Goal: Task Accomplishment & Management: Use online tool/utility

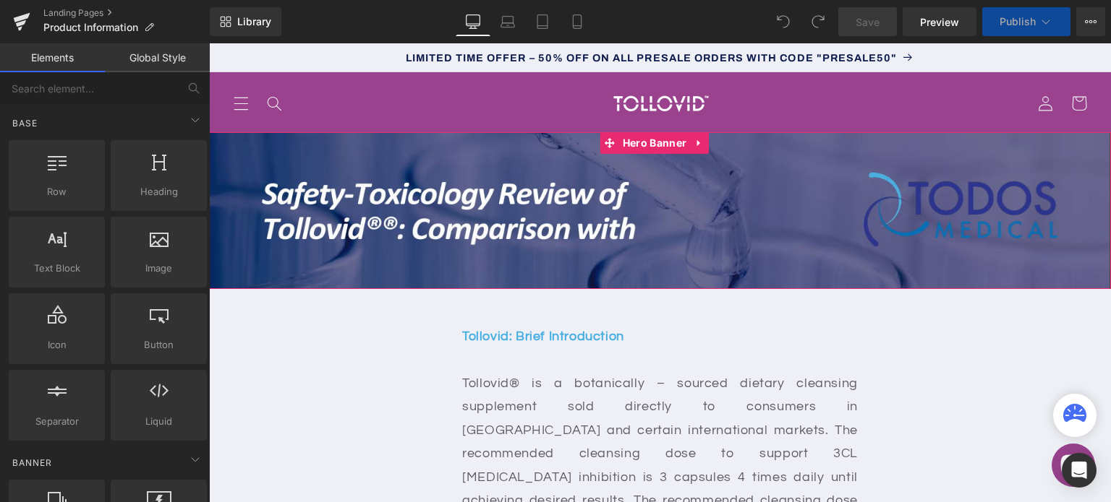
click at [669, 218] on div "Heading" at bounding box center [660, 210] width 902 height 46
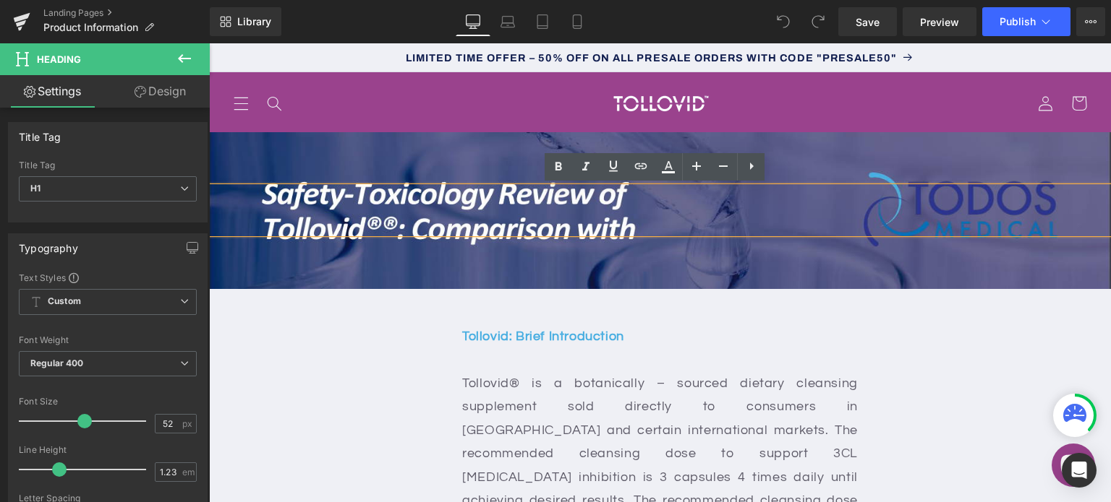
click at [985, 202] on h1 at bounding box center [660, 210] width 902 height 46
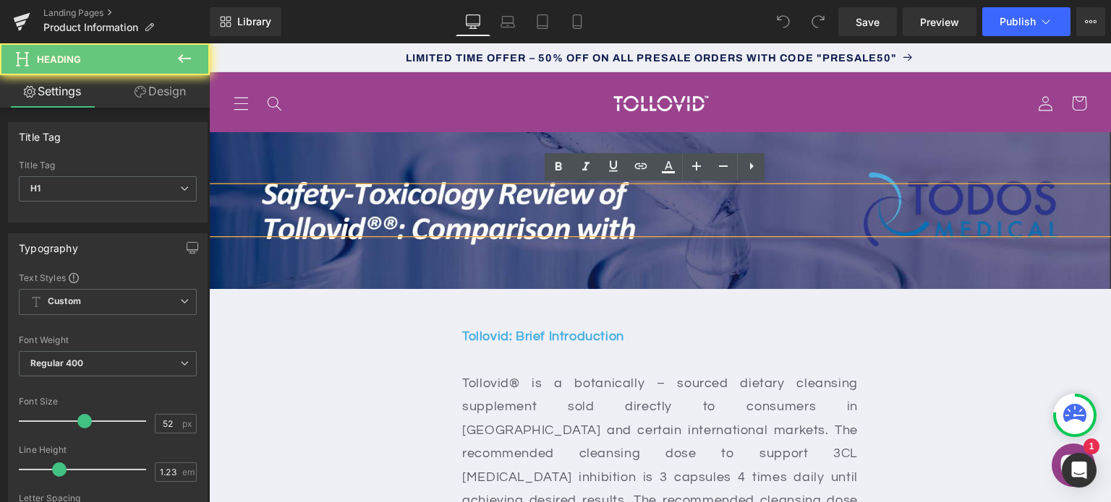
click at [1022, 210] on h1 at bounding box center [660, 210] width 902 height 46
click at [1029, 264] on div "Heading" at bounding box center [660, 211] width 902 height 158
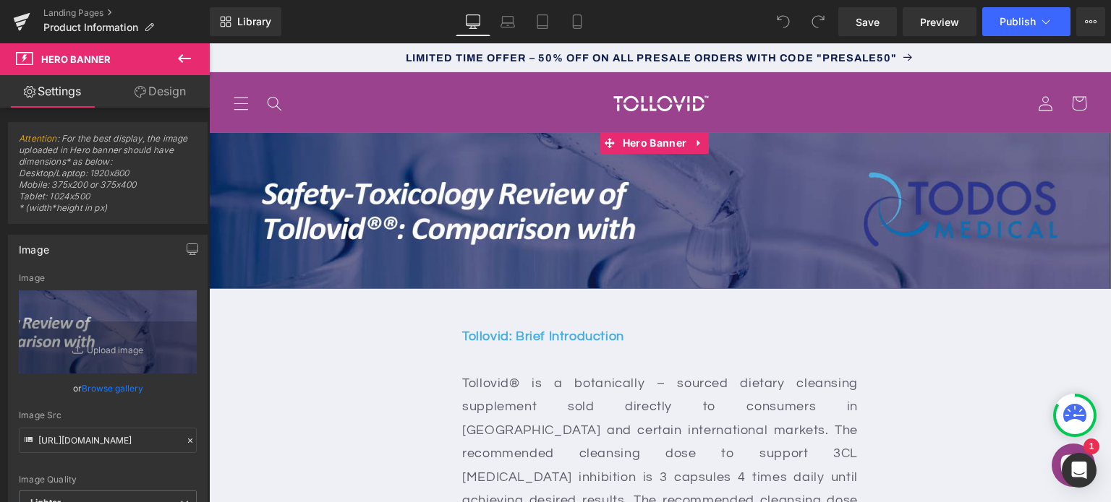
click at [1018, 277] on div "Heading" at bounding box center [660, 211] width 902 height 158
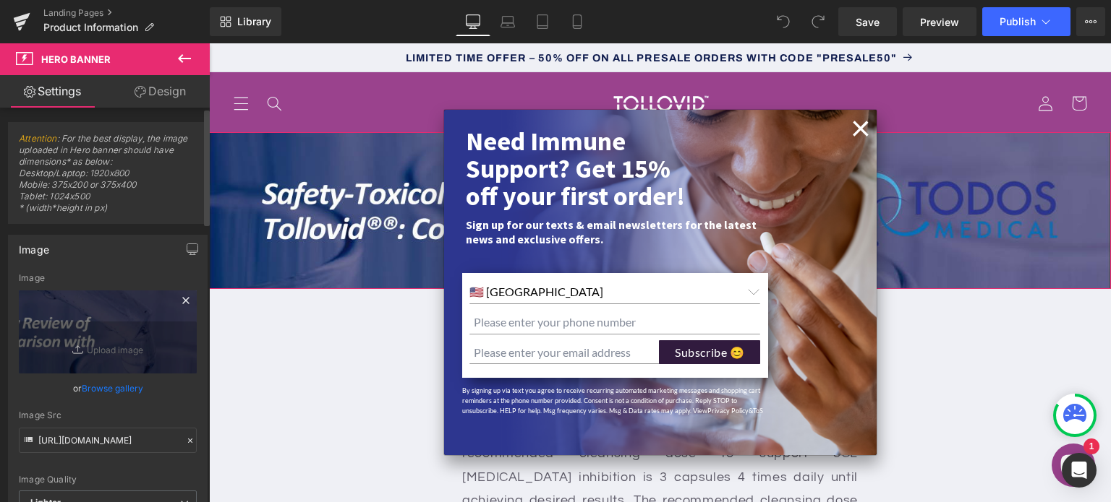
click at [178, 300] on icon at bounding box center [185, 300] width 17 height 17
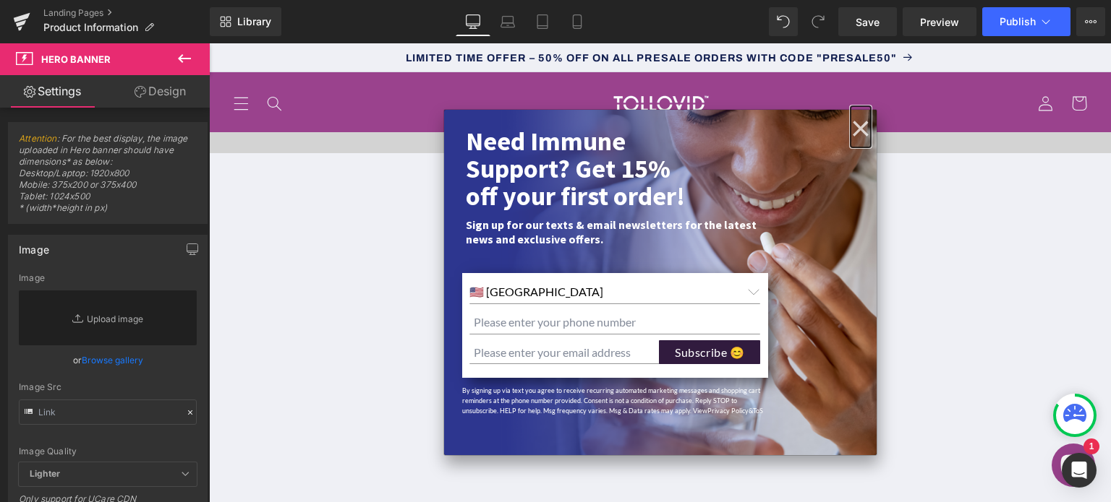
click at [852, 131] on button "×" at bounding box center [860, 127] width 20 height 23
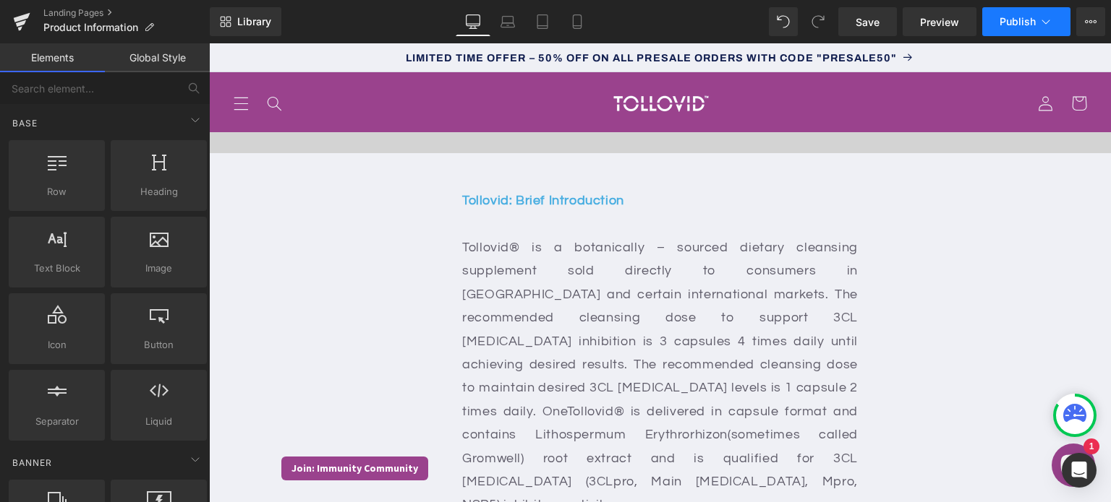
click at [1009, 22] on span "Publish" at bounding box center [1017, 22] width 36 height 12
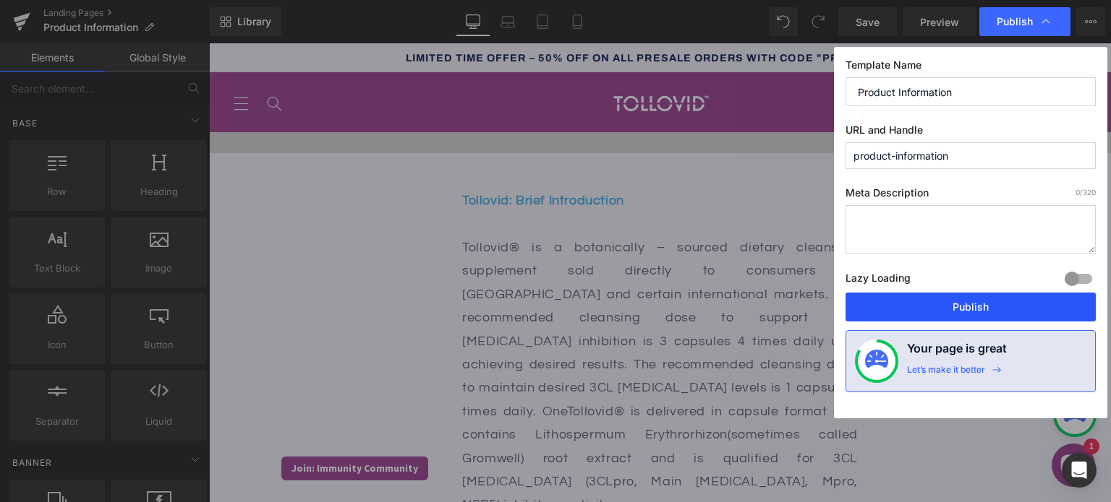
click at [996, 309] on button "Publish" at bounding box center [970, 307] width 250 height 29
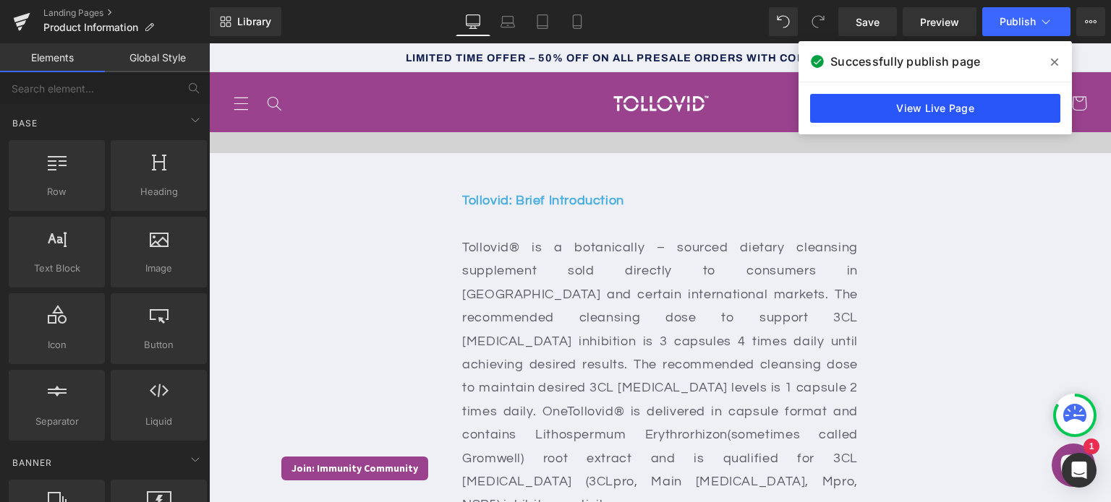
click at [993, 112] on link "View Live Page" at bounding box center [935, 108] width 250 height 29
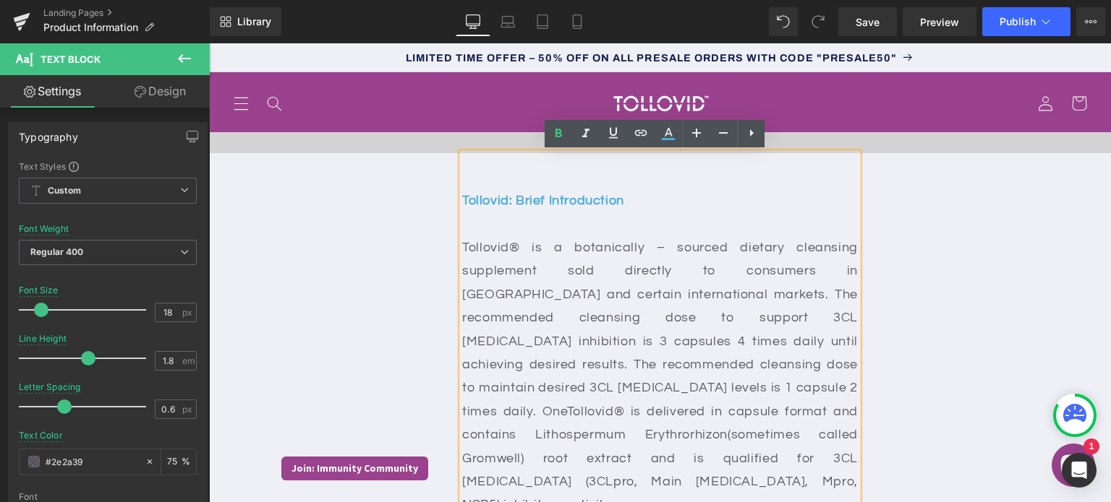
click at [466, 196] on strong "Tollovid: Brief Introduction" at bounding box center [543, 201] width 162 height 14
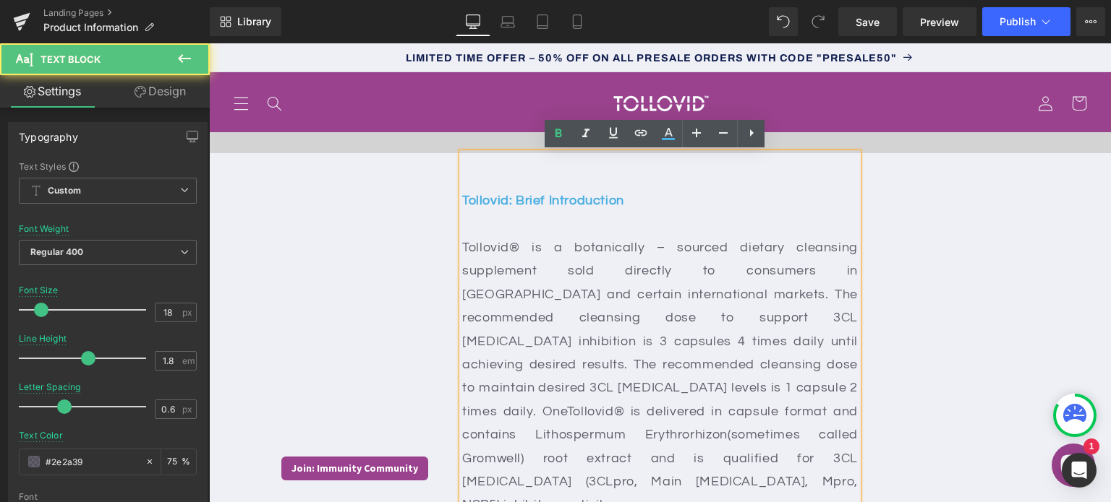
click at [463, 197] on strong "Tollovid: Brief Introduction" at bounding box center [543, 201] width 162 height 14
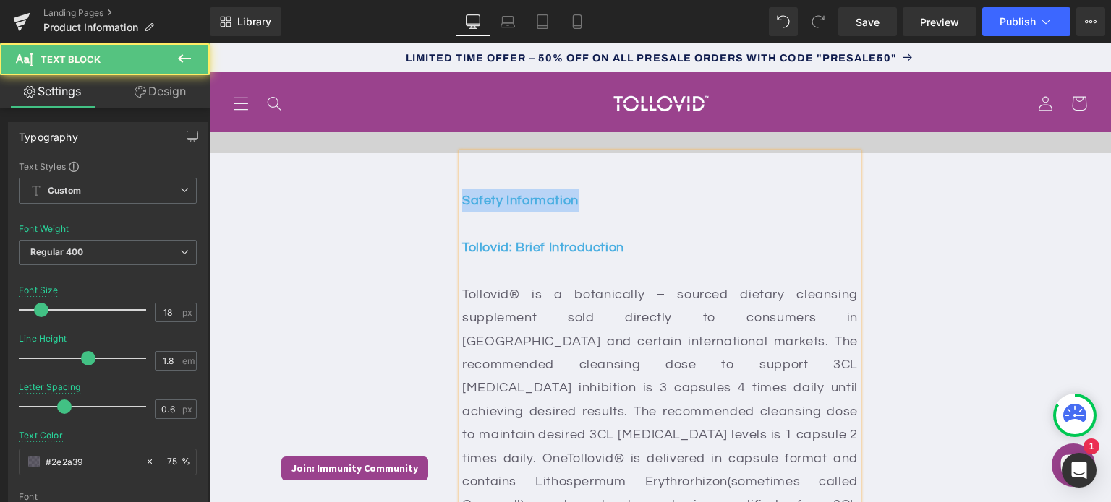
drag, startPoint x: 578, startPoint y: 205, endPoint x: 436, endPoint y: 201, distance: 141.8
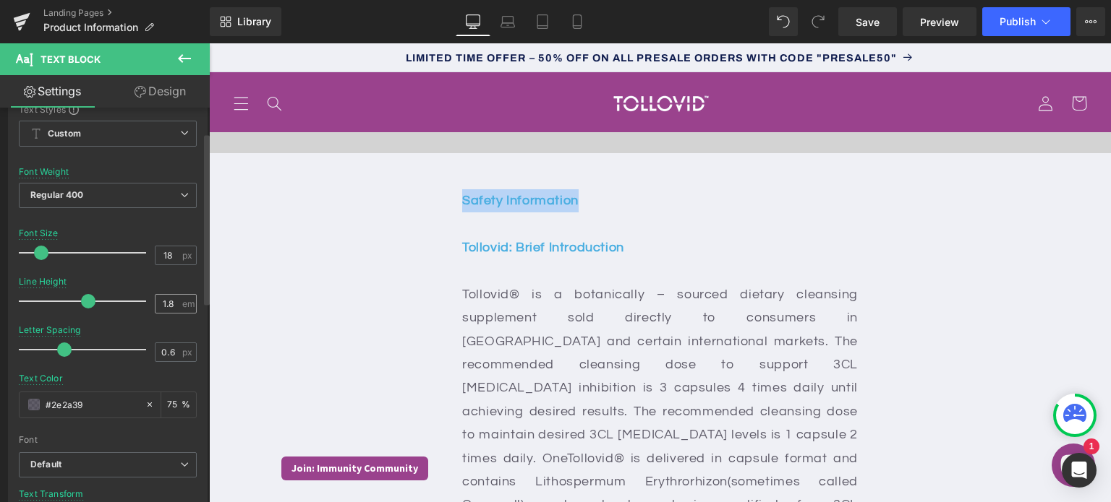
scroll to position [96, 0]
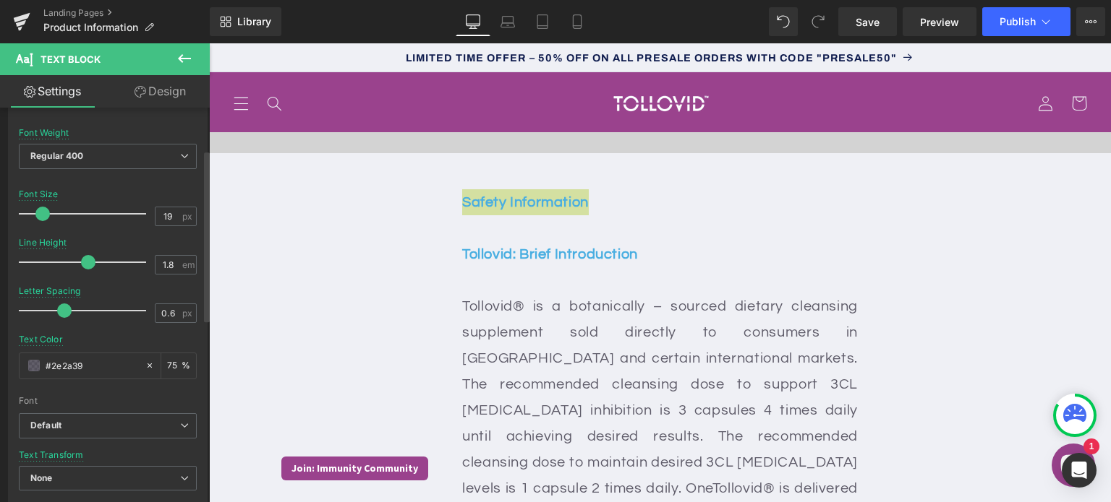
type input "18"
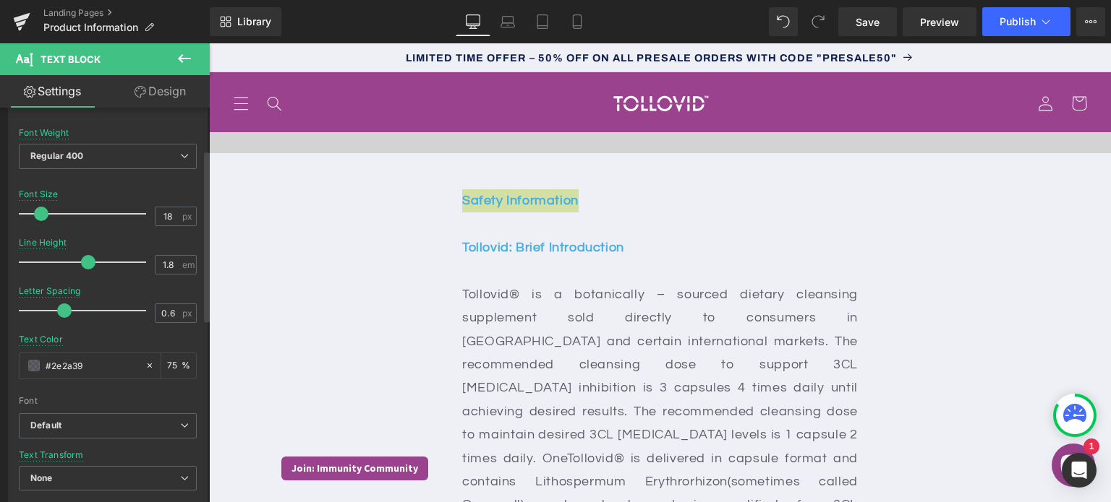
click at [46, 210] on span at bounding box center [41, 214] width 14 height 14
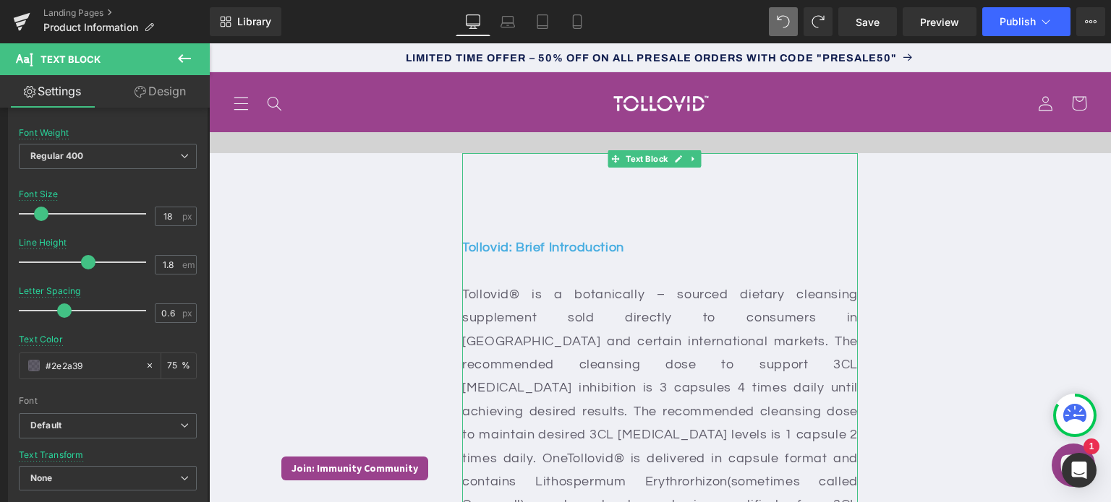
click at [552, 193] on p at bounding box center [659, 200] width 395 height 23
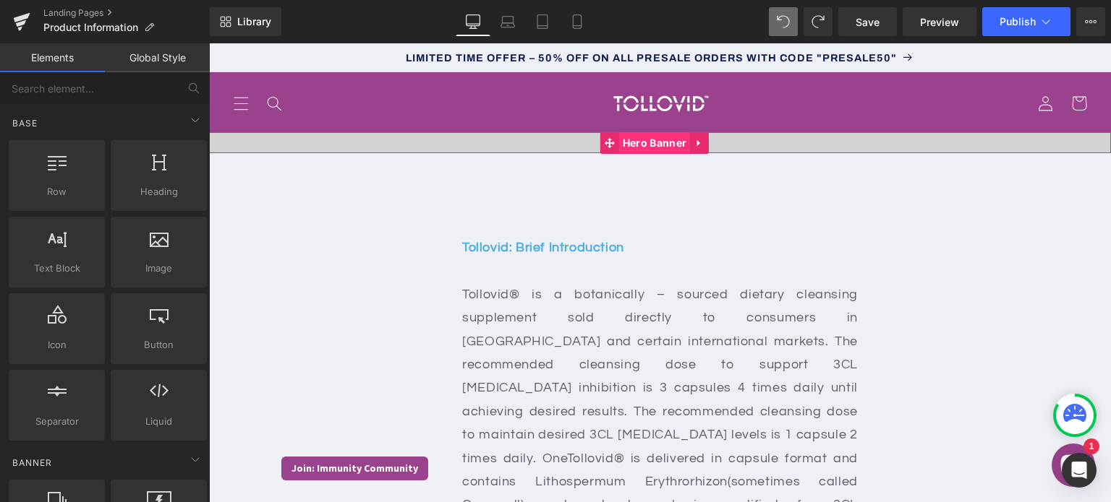
click at [647, 142] on span "Hero Banner" at bounding box center [654, 143] width 71 height 22
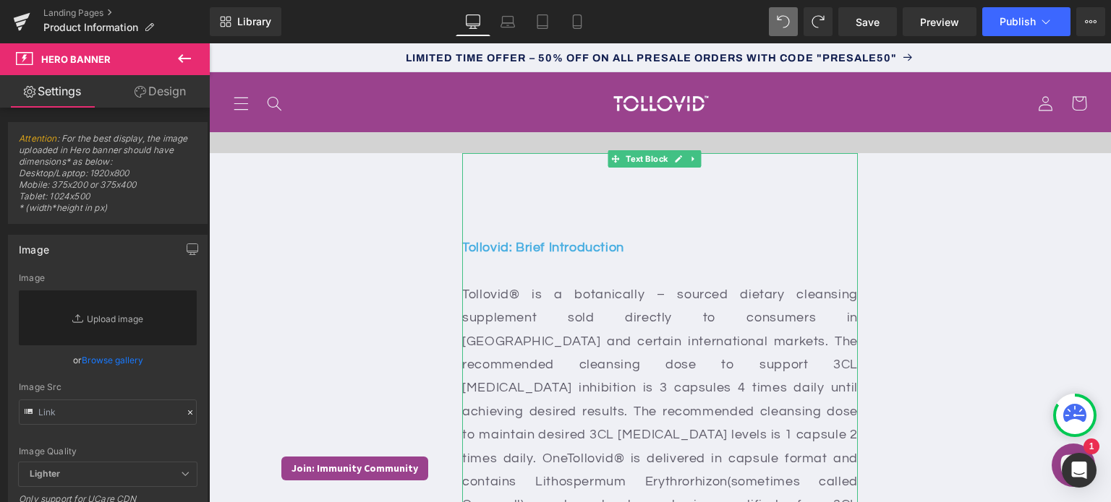
click at [480, 209] on p at bounding box center [659, 200] width 395 height 23
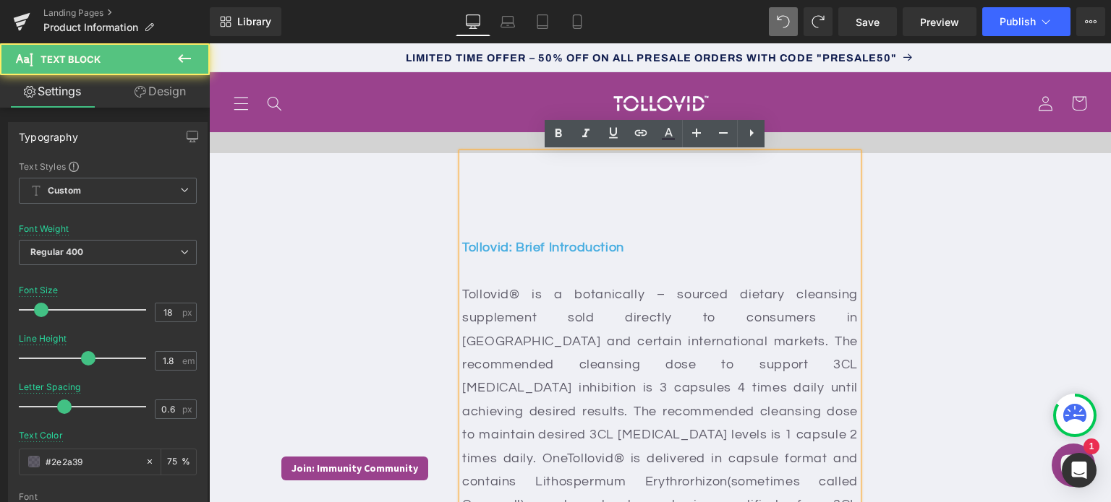
click at [486, 254] on p "Tollovid: Brief Introduction" at bounding box center [659, 259] width 395 height 47
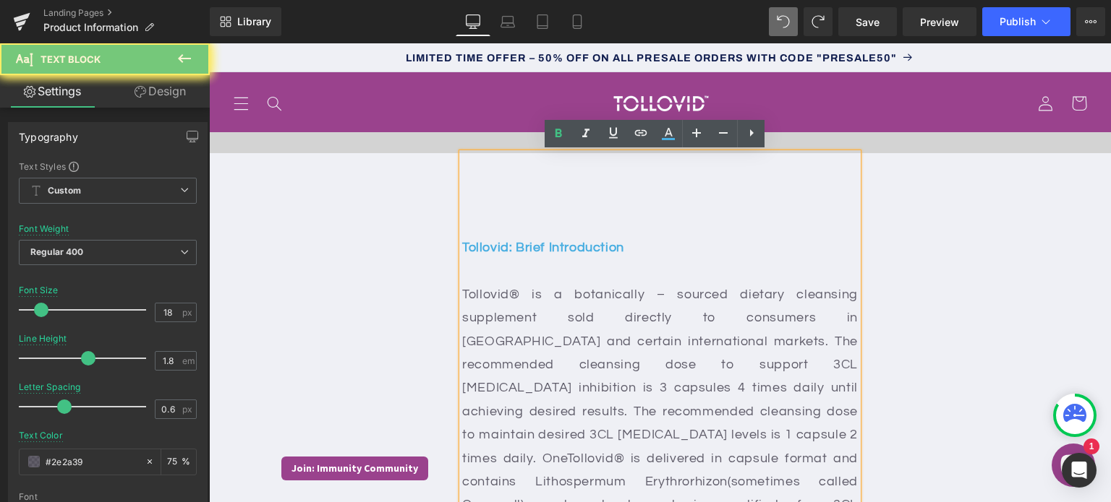
click at [464, 202] on p at bounding box center [659, 200] width 395 height 23
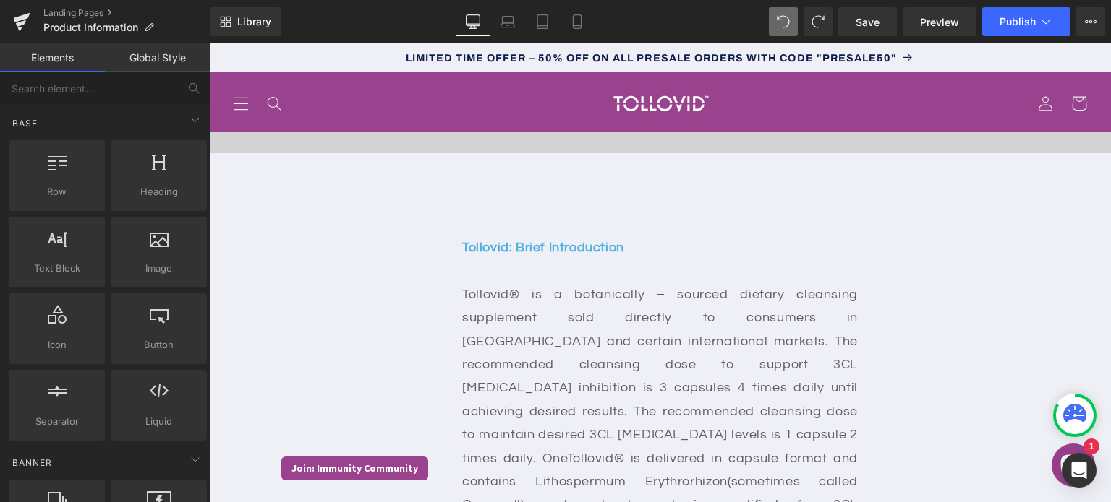
click at [508, 205] on p at bounding box center [659, 200] width 395 height 23
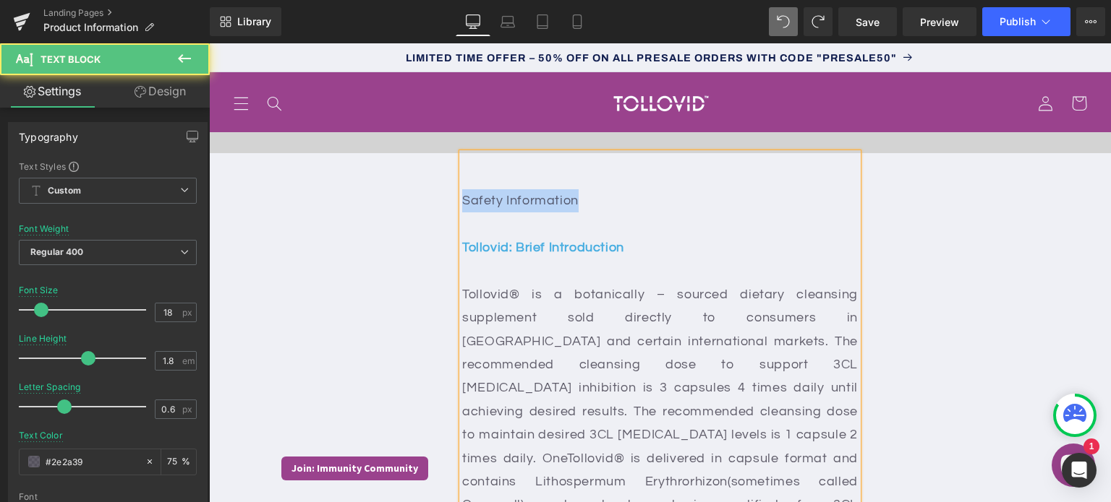
drag, startPoint x: 599, startPoint y: 190, endPoint x: 455, endPoint y: 190, distance: 143.2
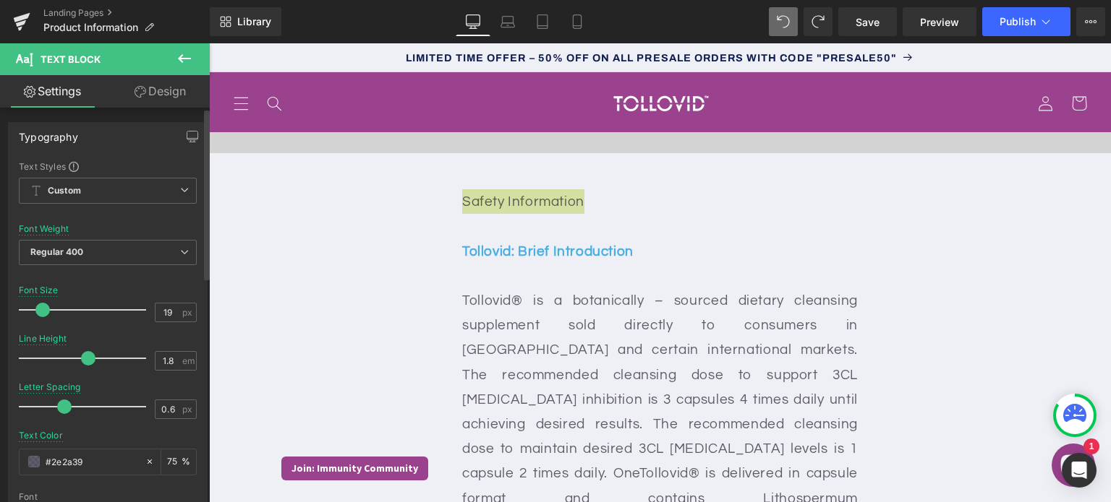
type input "18"
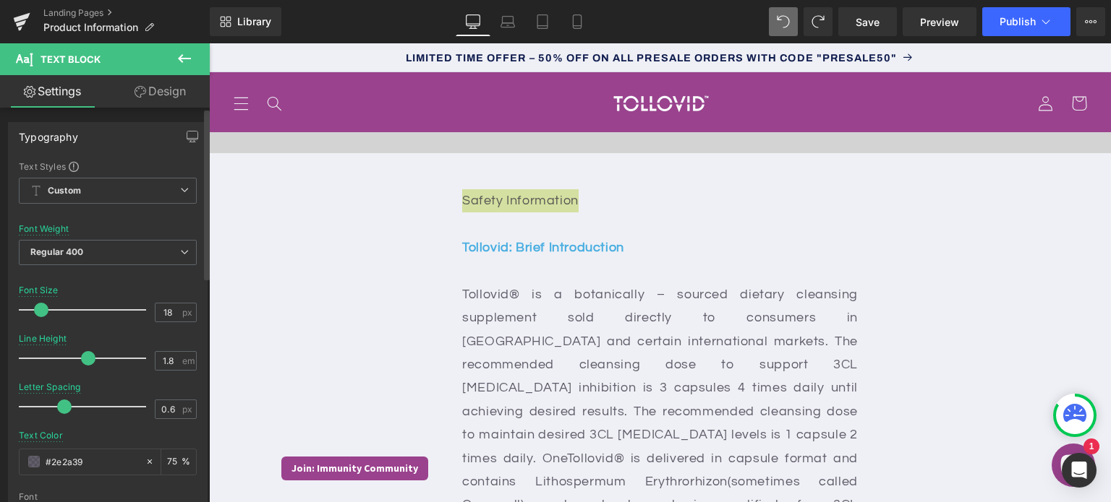
click at [46, 309] on span at bounding box center [41, 310] width 14 height 14
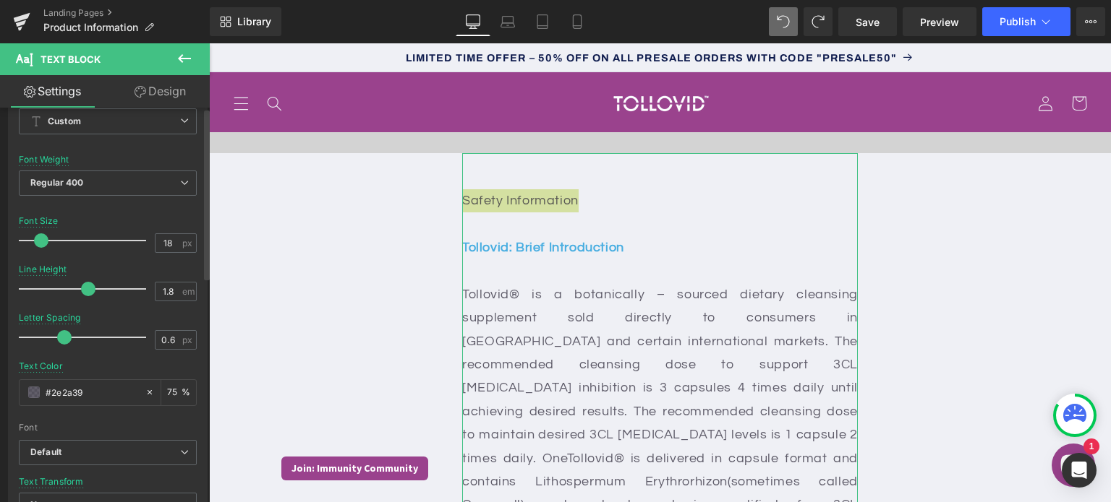
scroll to position [0, 0]
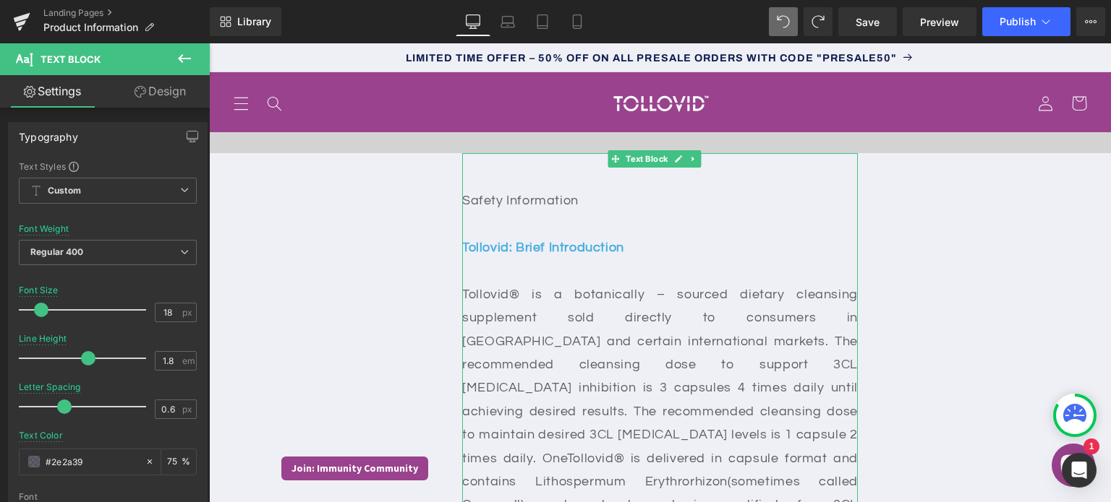
click at [527, 245] on strong "Tollovid: Brief Introduction" at bounding box center [543, 248] width 162 height 14
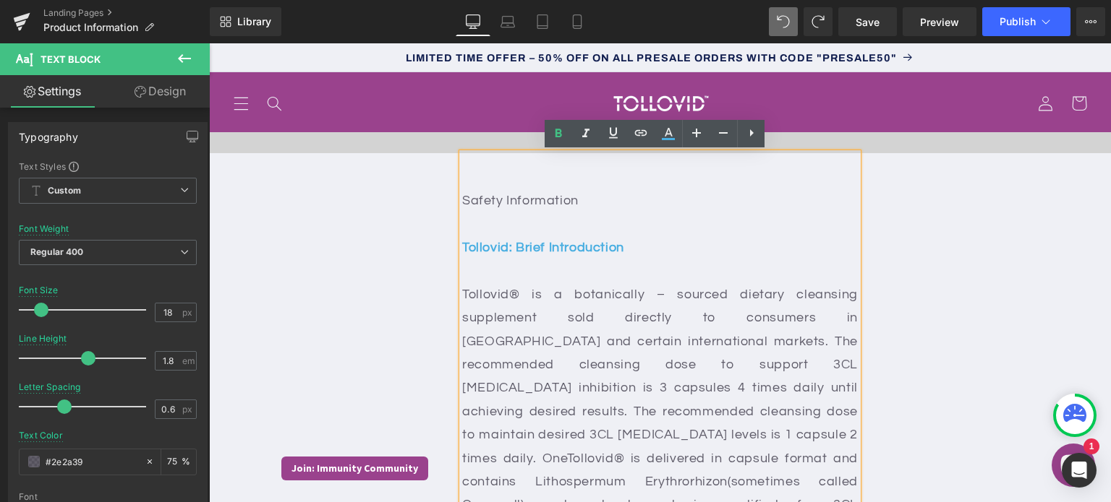
click at [503, 245] on strong "Tollovid: Brief Introduction" at bounding box center [543, 248] width 162 height 14
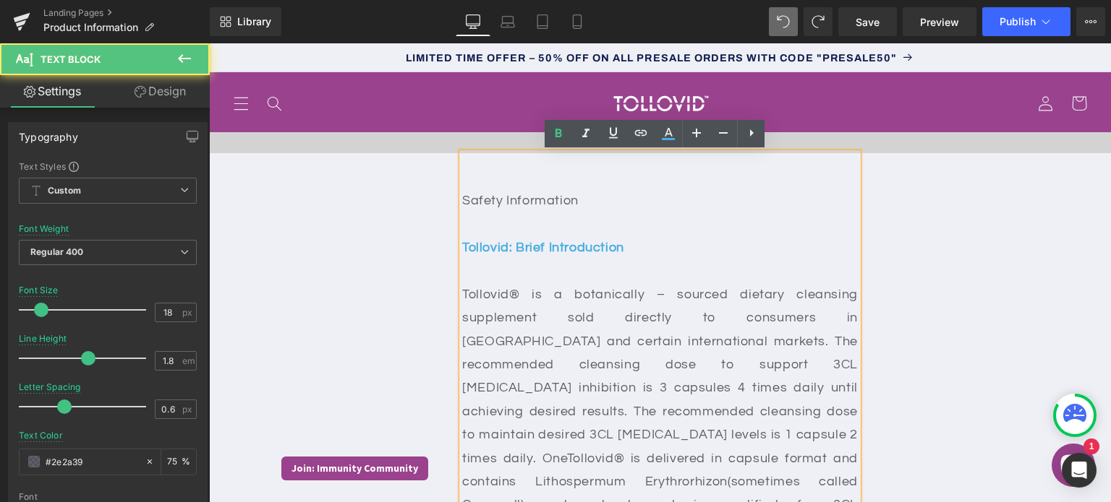
click at [505, 247] on strong "Tollovid: Brief Introduction" at bounding box center [543, 248] width 162 height 14
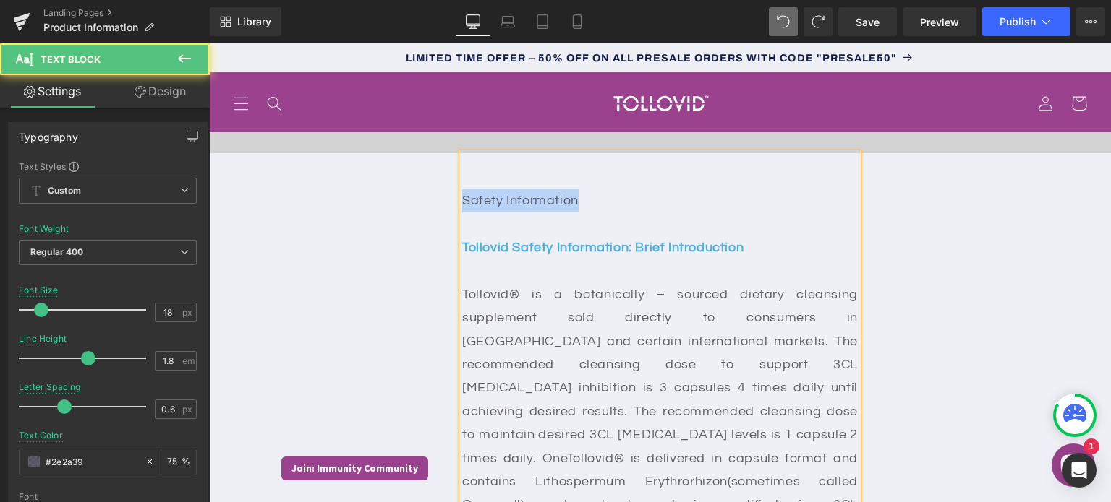
drag, startPoint x: 598, startPoint y: 214, endPoint x: 453, endPoint y: 179, distance: 148.9
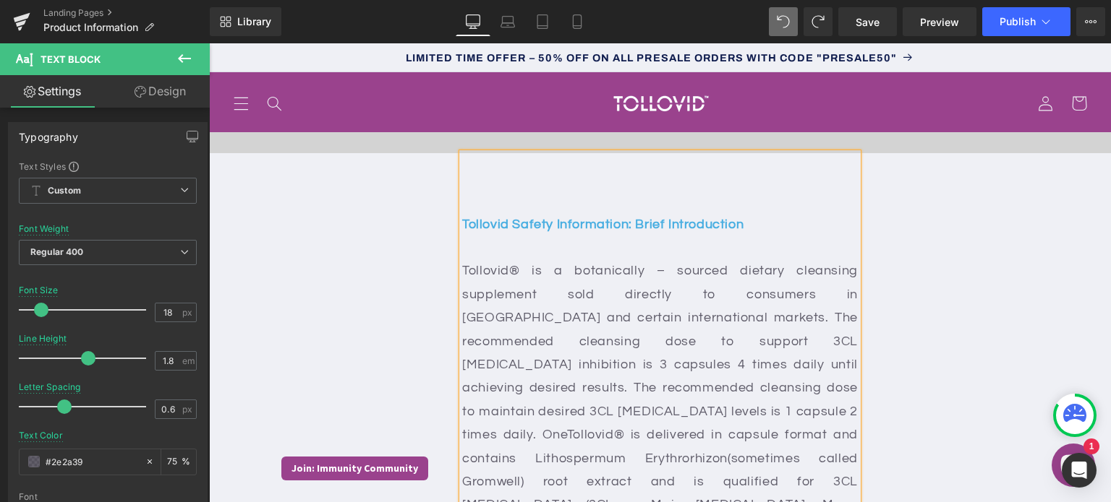
click at [508, 199] on p at bounding box center [659, 200] width 395 height 23
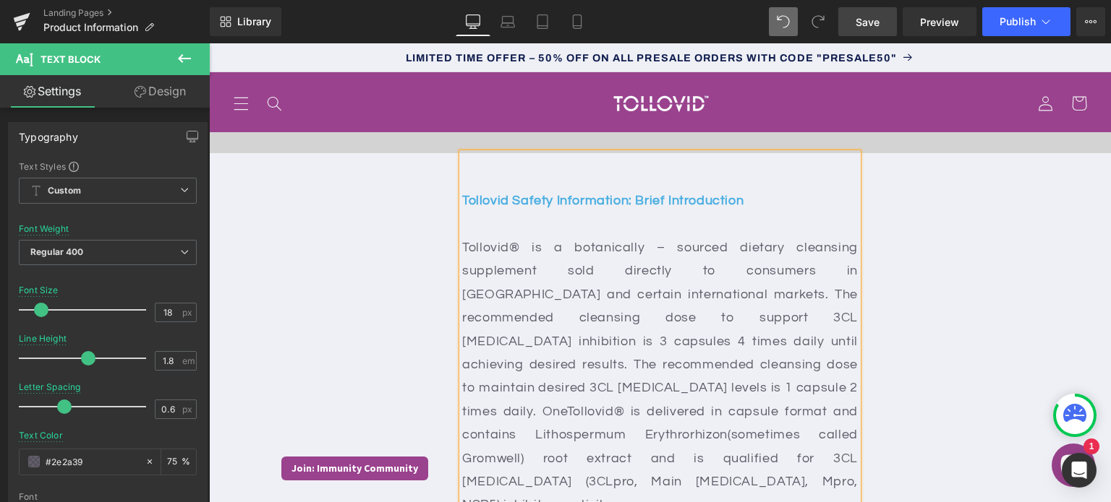
click at [881, 26] on link "Save" at bounding box center [867, 21] width 59 height 29
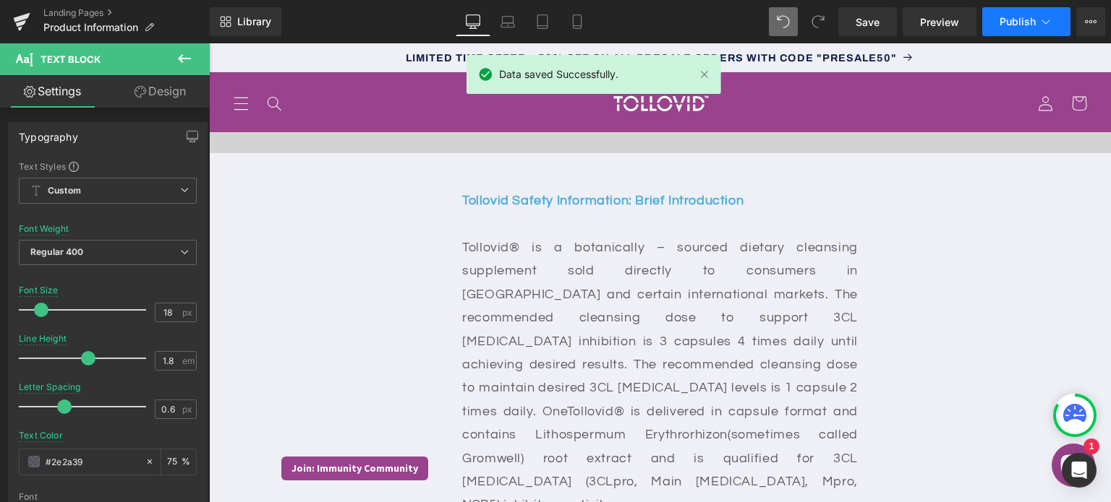
click at [1010, 20] on span "Publish" at bounding box center [1017, 22] width 36 height 12
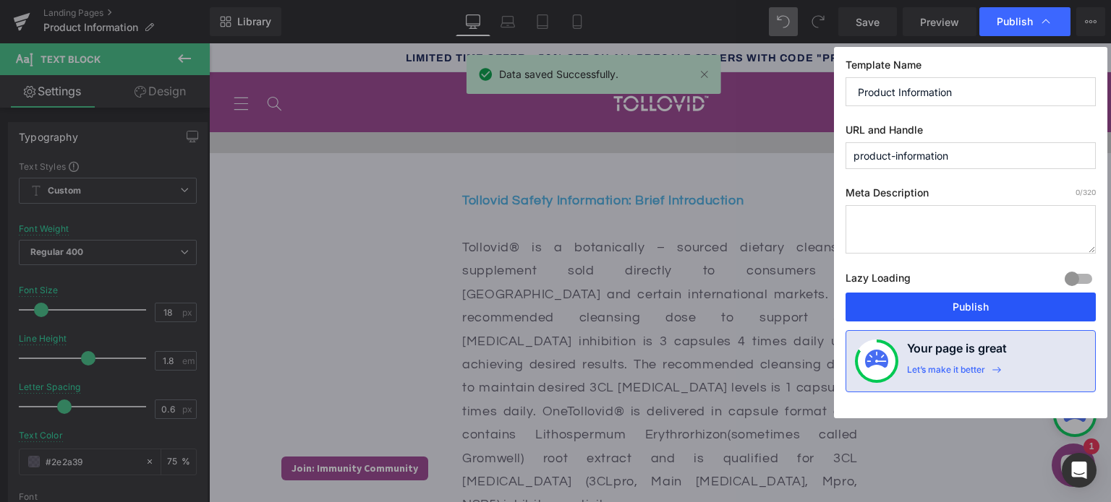
click at [989, 312] on button "Publish" at bounding box center [970, 307] width 250 height 29
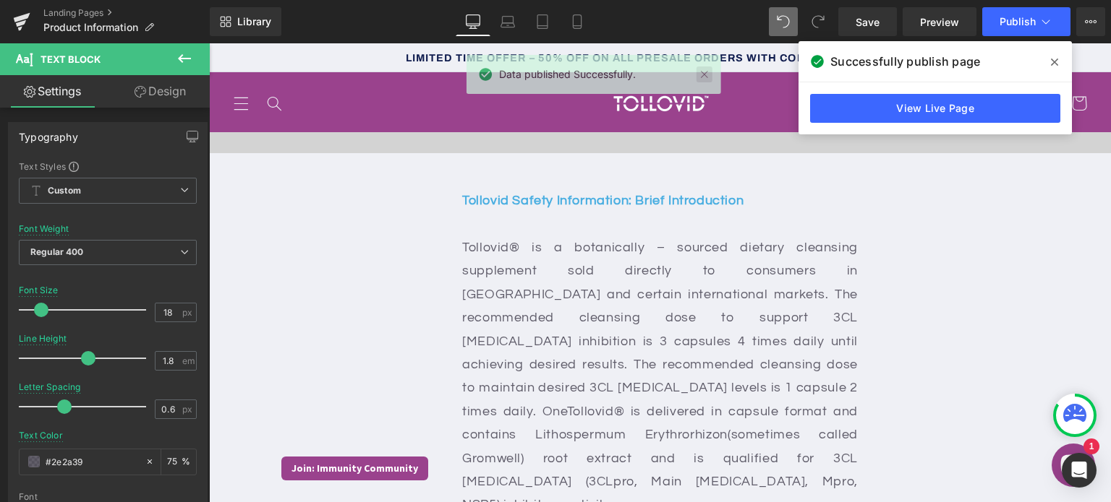
click at [696, 74] on link at bounding box center [704, 75] width 16 height 16
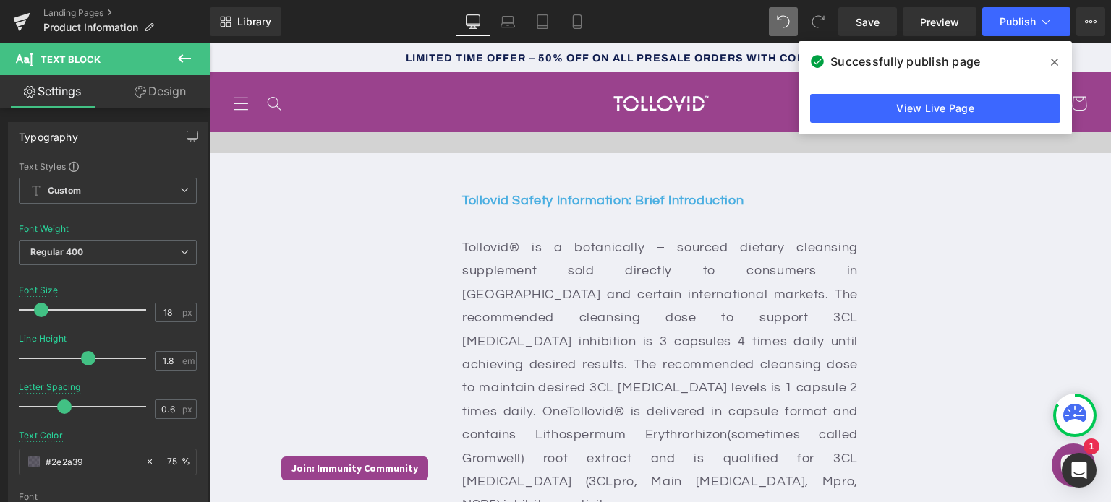
click at [1049, 63] on span at bounding box center [1054, 62] width 23 height 23
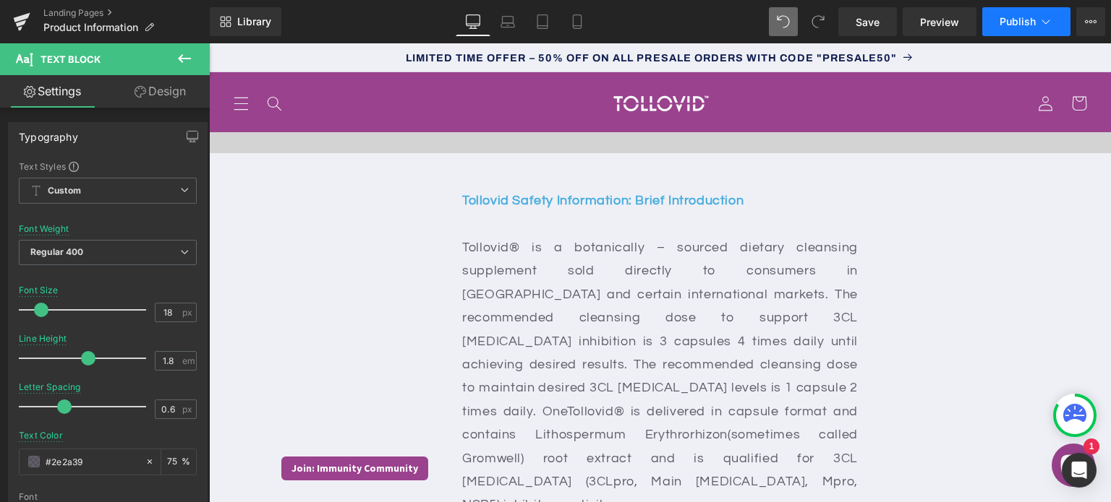
click at [1027, 22] on span "Publish" at bounding box center [1017, 22] width 36 height 12
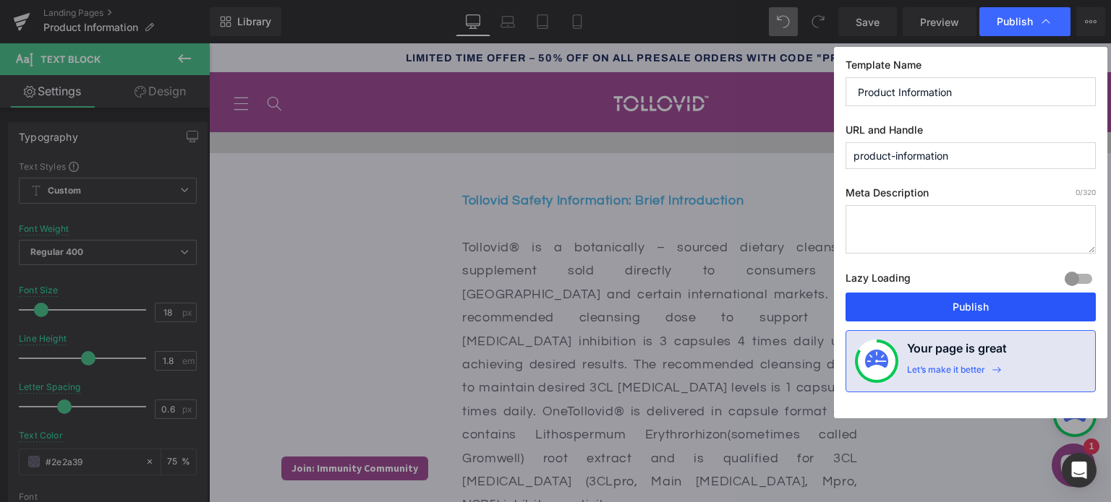
click at [993, 292] on div "Template Name Product Information URL and Handle product-information Meta Descr…" at bounding box center [970, 233] width 273 height 372
click at [989, 303] on button "Publish" at bounding box center [970, 307] width 250 height 29
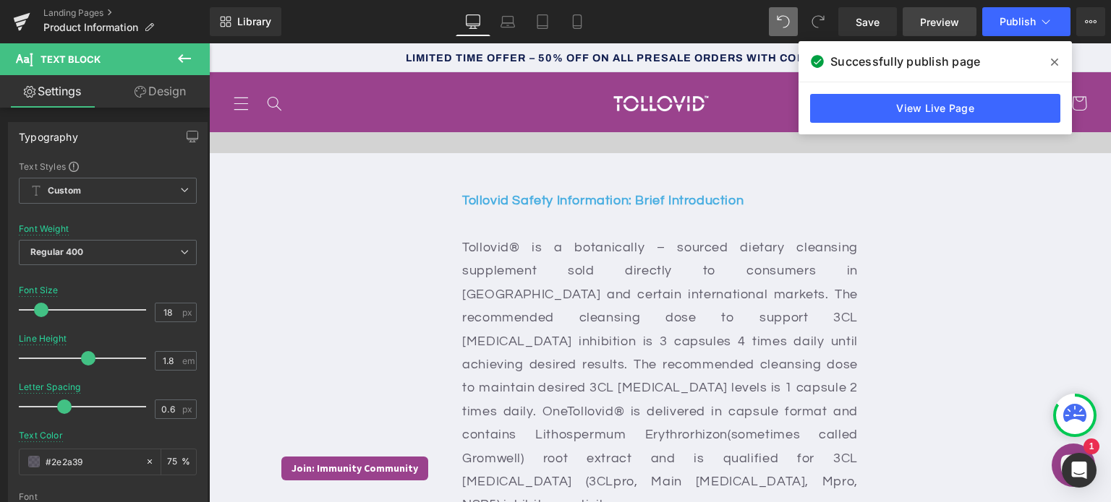
drag, startPoint x: 1049, startPoint y: 62, endPoint x: 962, endPoint y: 11, distance: 100.8
click at [1049, 62] on span at bounding box center [1054, 62] width 23 height 23
